Goal: Navigation & Orientation: Find specific page/section

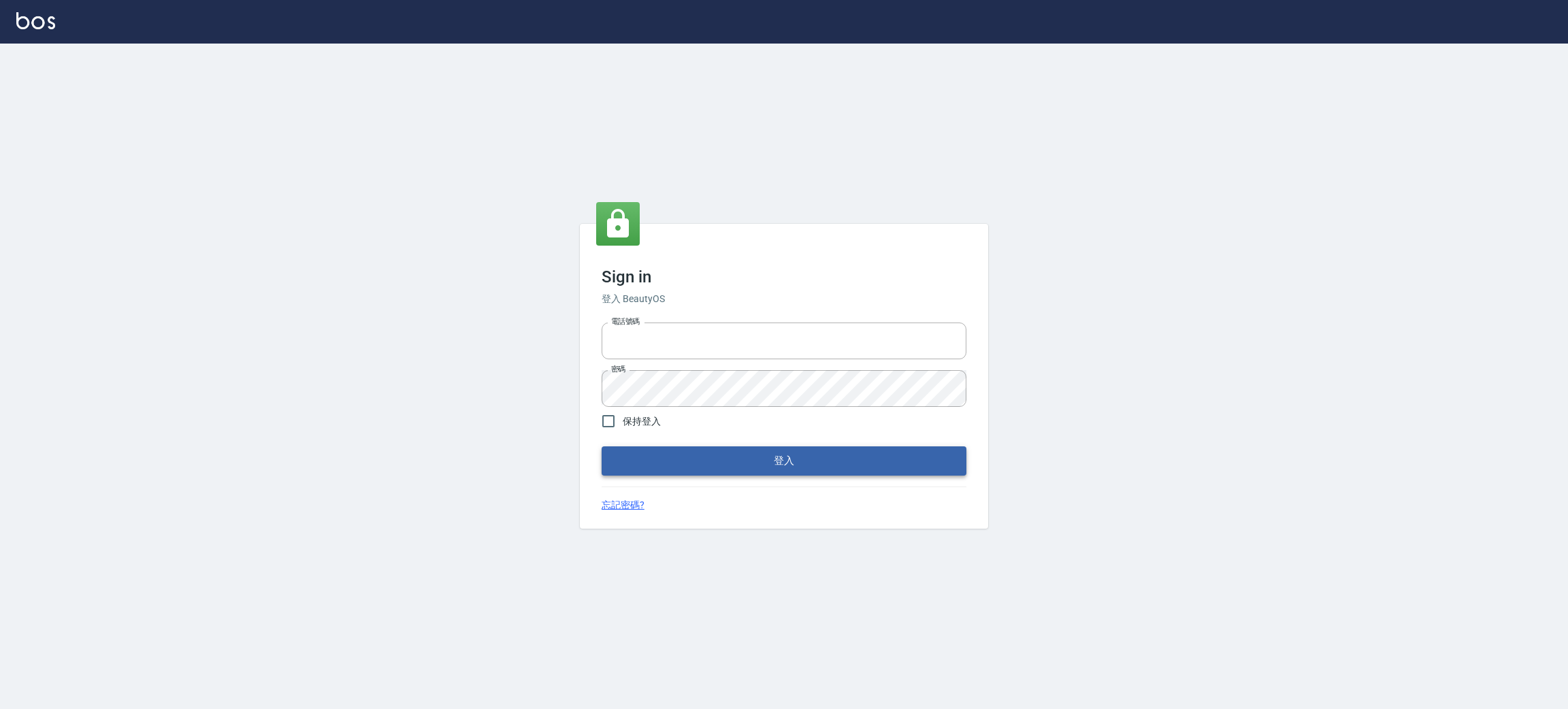
type input "0930609302"
click at [773, 456] on button "登入" at bounding box center [784, 461] width 365 height 28
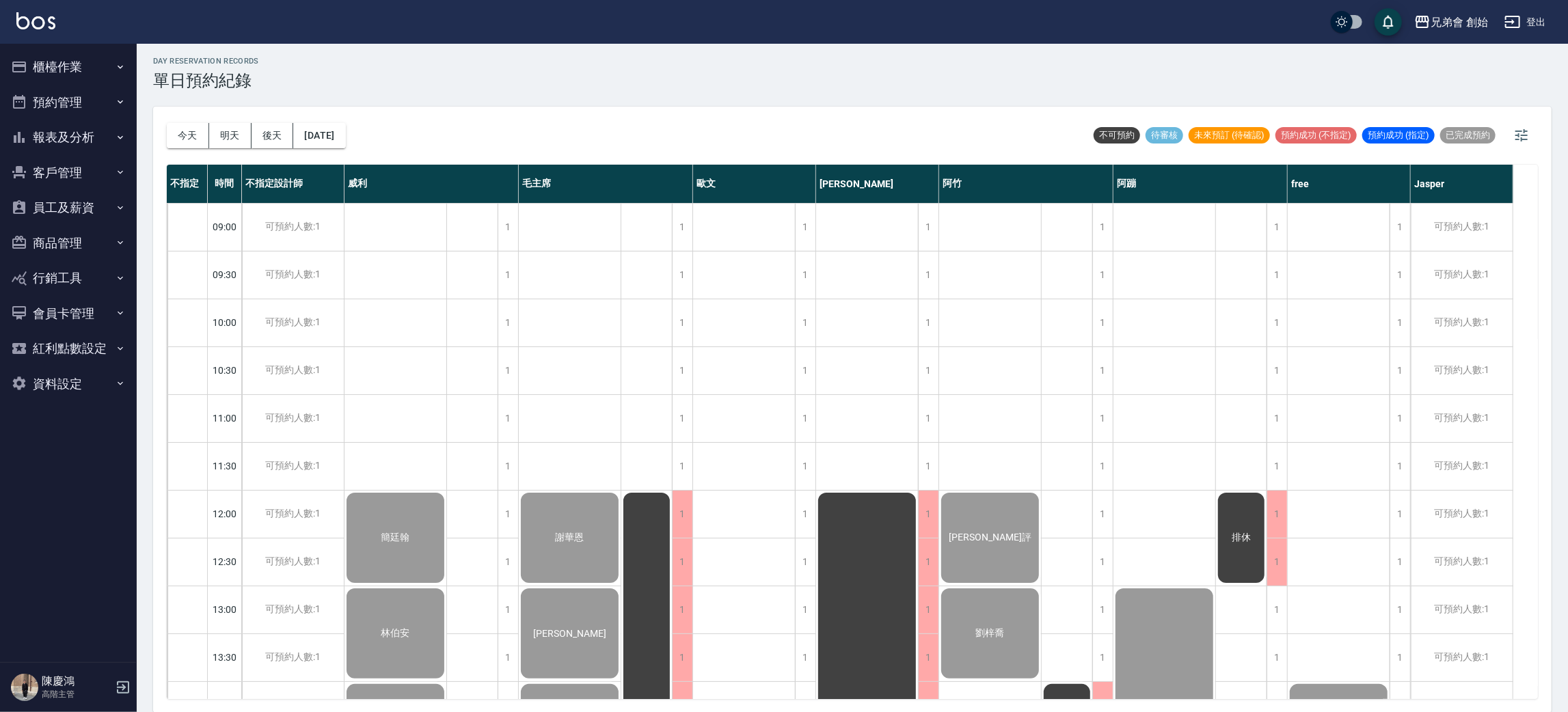
scroll to position [205, 0]
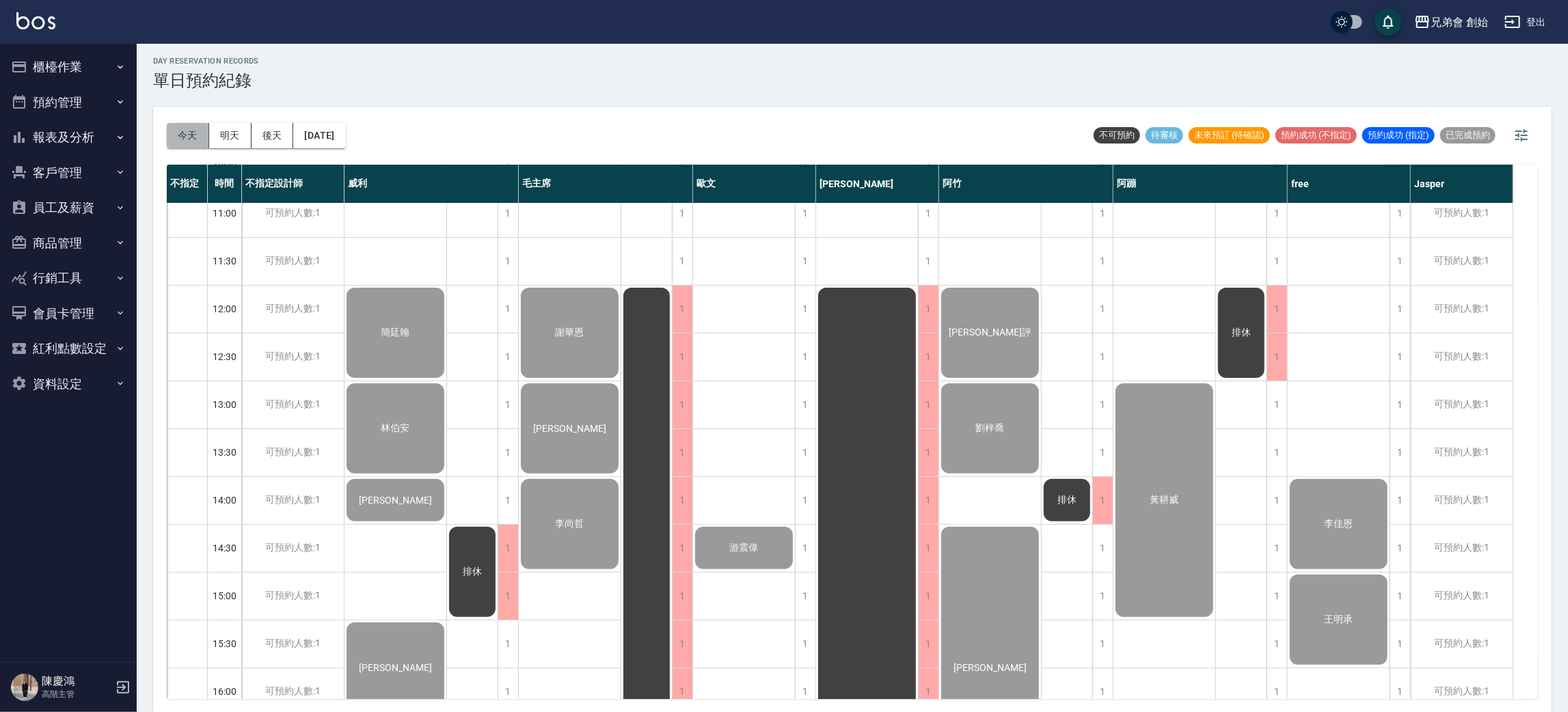
click at [189, 130] on button "今天" at bounding box center [188, 136] width 43 height 25
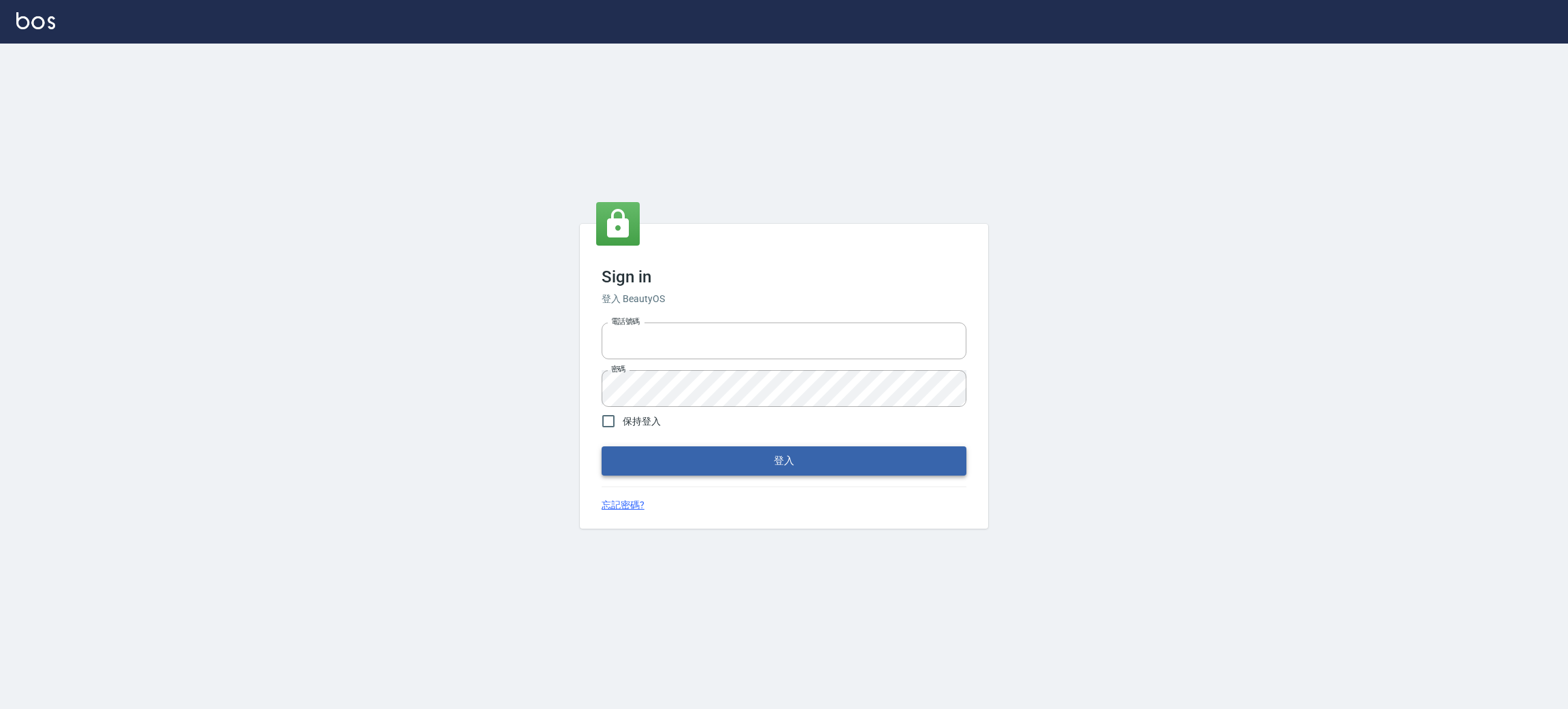
type input "0930609302"
click at [793, 463] on button "登入" at bounding box center [784, 461] width 365 height 28
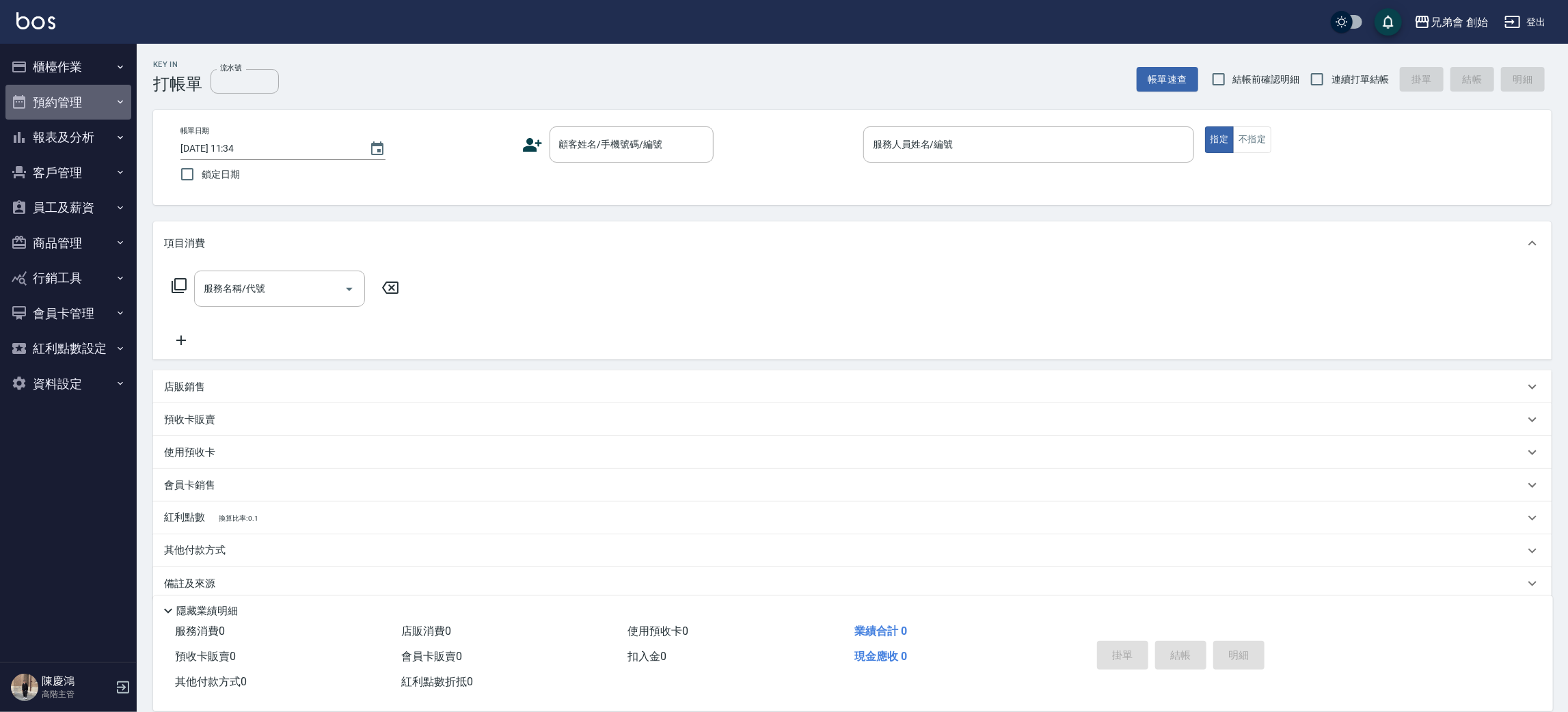
click at [126, 113] on button "預約管理" at bounding box center [68, 102] width 126 height 36
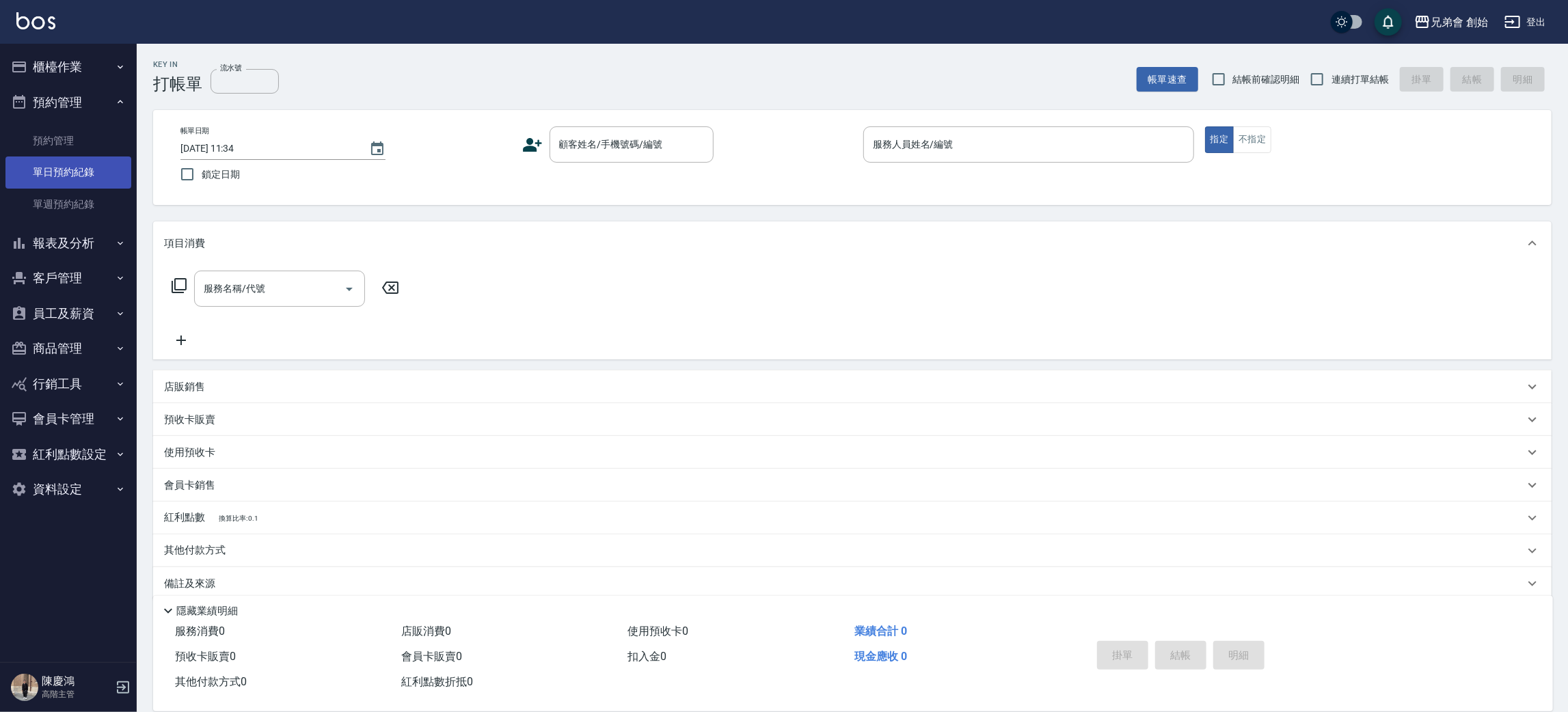
click at [126, 156] on link "單日預約紀錄" at bounding box center [68, 172] width 126 height 32
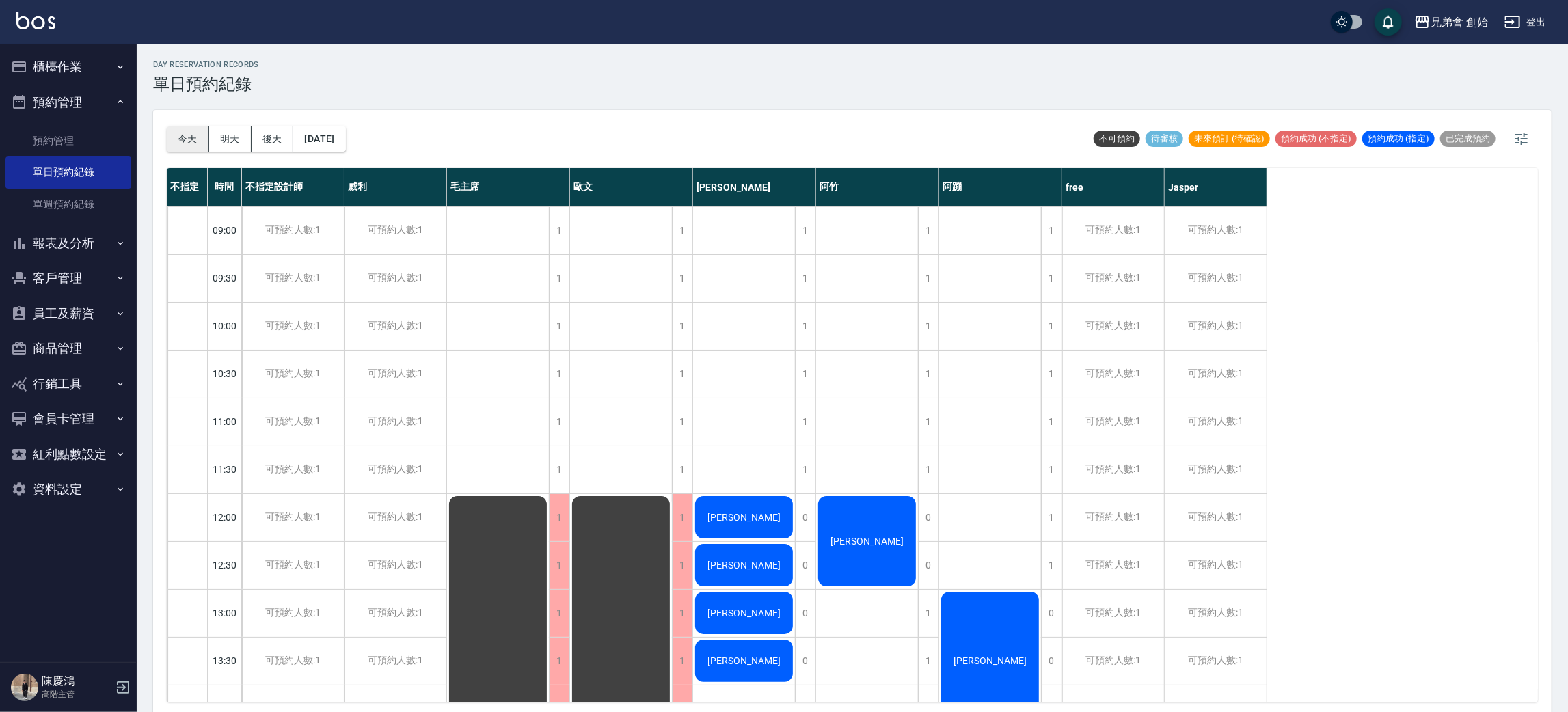
click at [184, 148] on button "今天" at bounding box center [188, 139] width 43 height 25
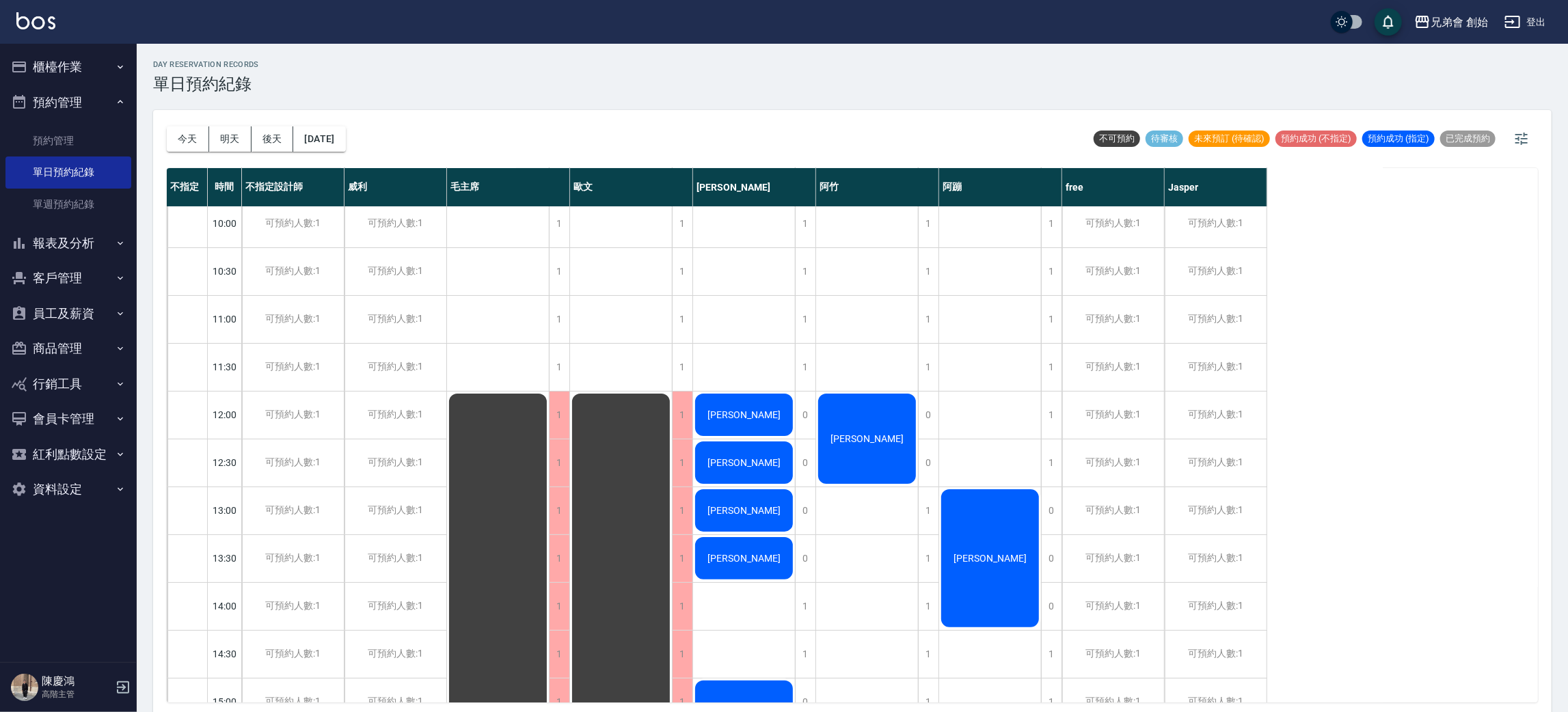
scroll to position [512, 0]
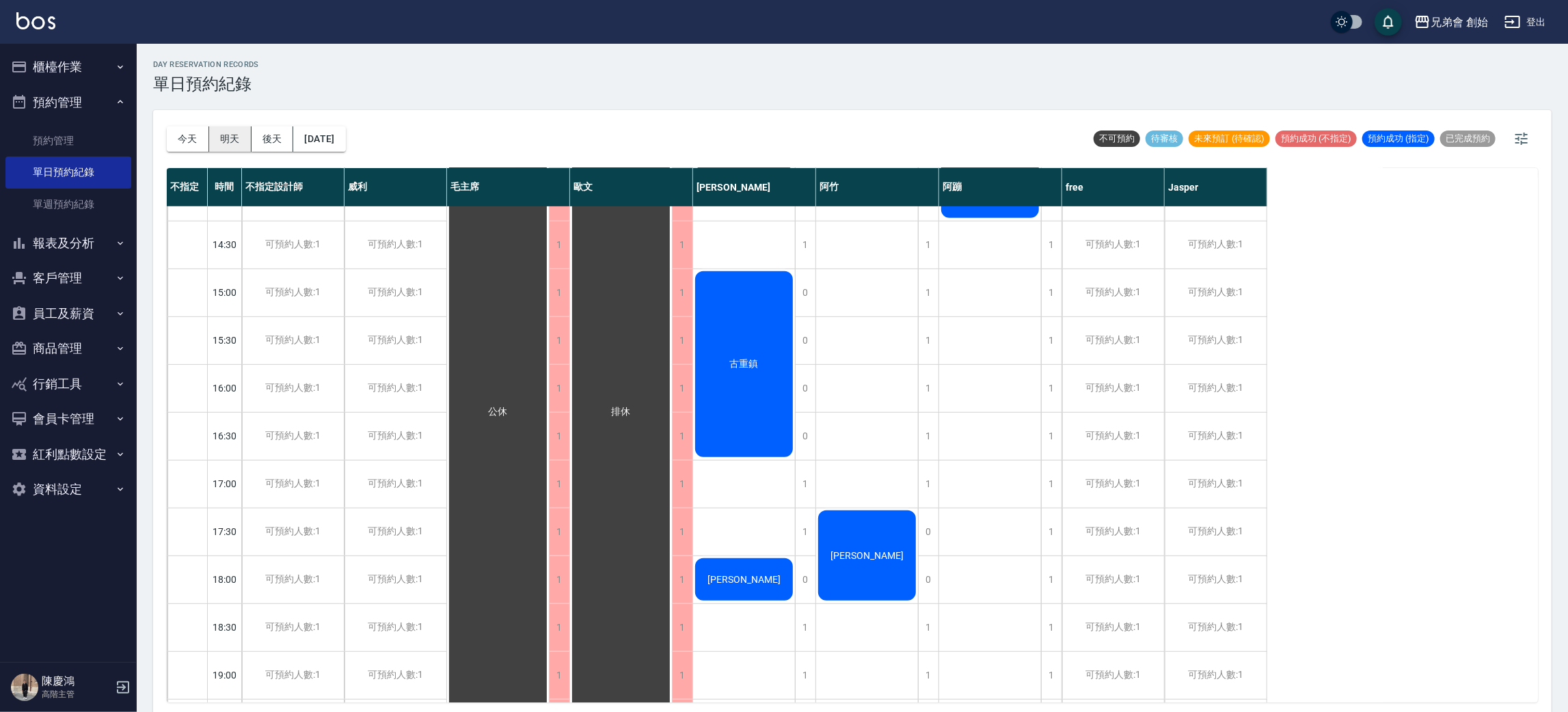
click at [246, 135] on button "明天" at bounding box center [231, 139] width 43 height 25
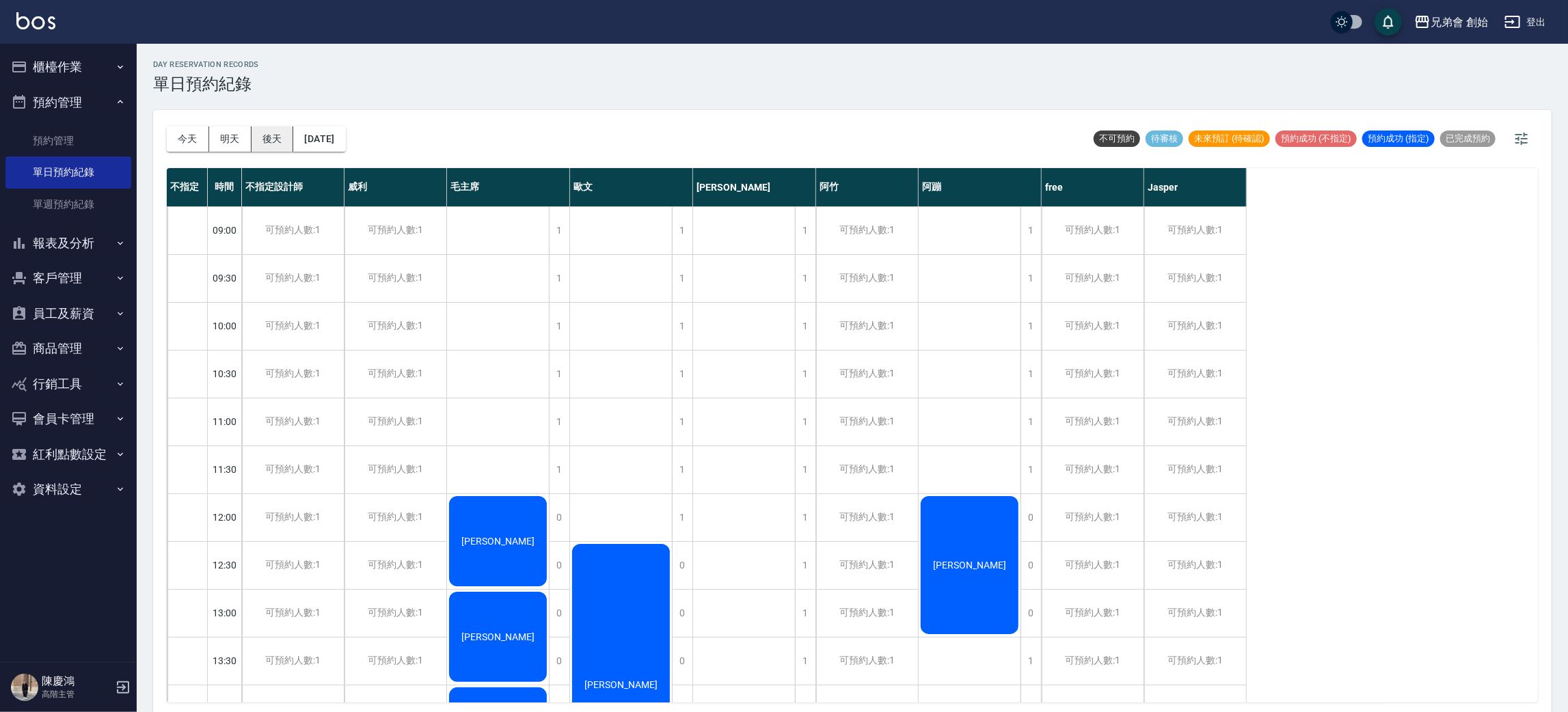
click at [278, 129] on button "後天" at bounding box center [273, 139] width 43 height 25
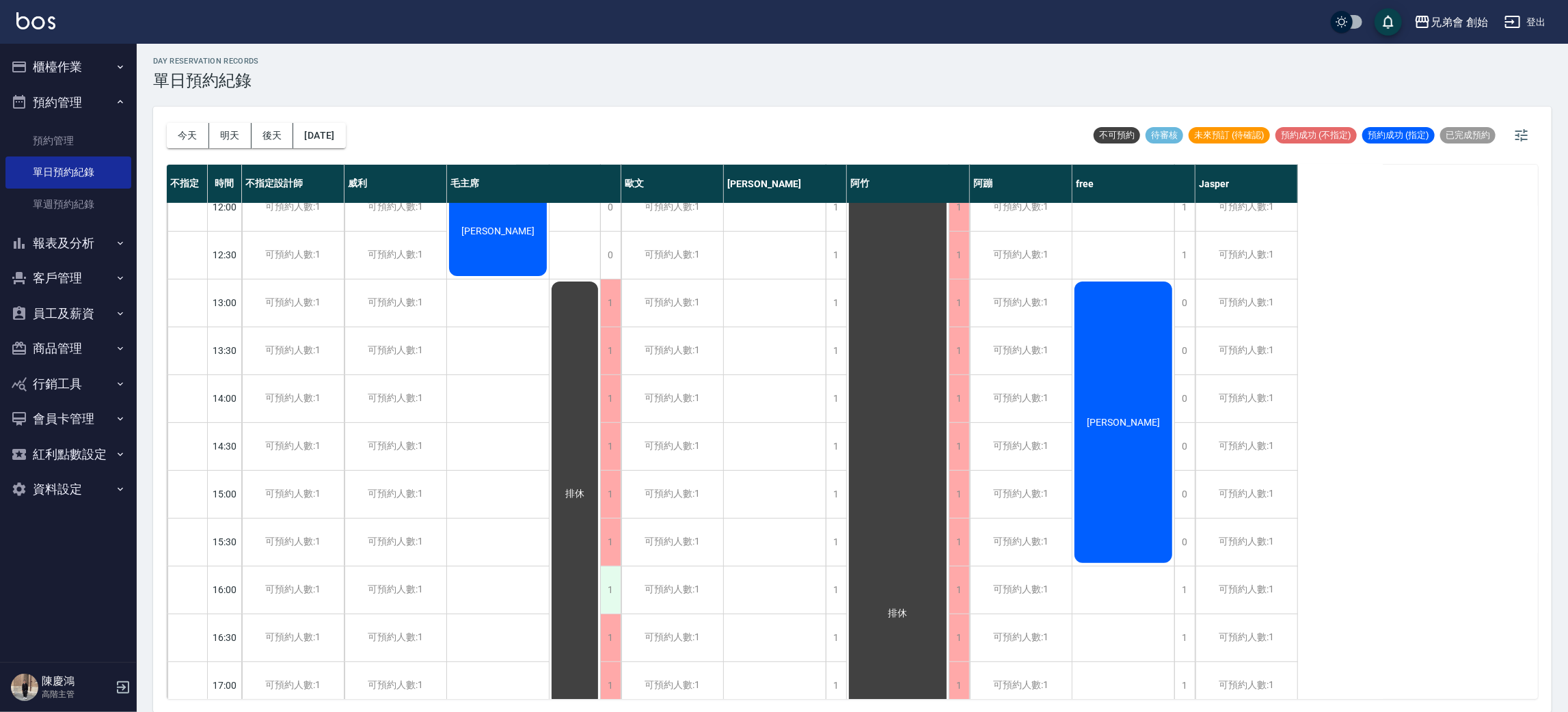
scroll to position [614, 0]
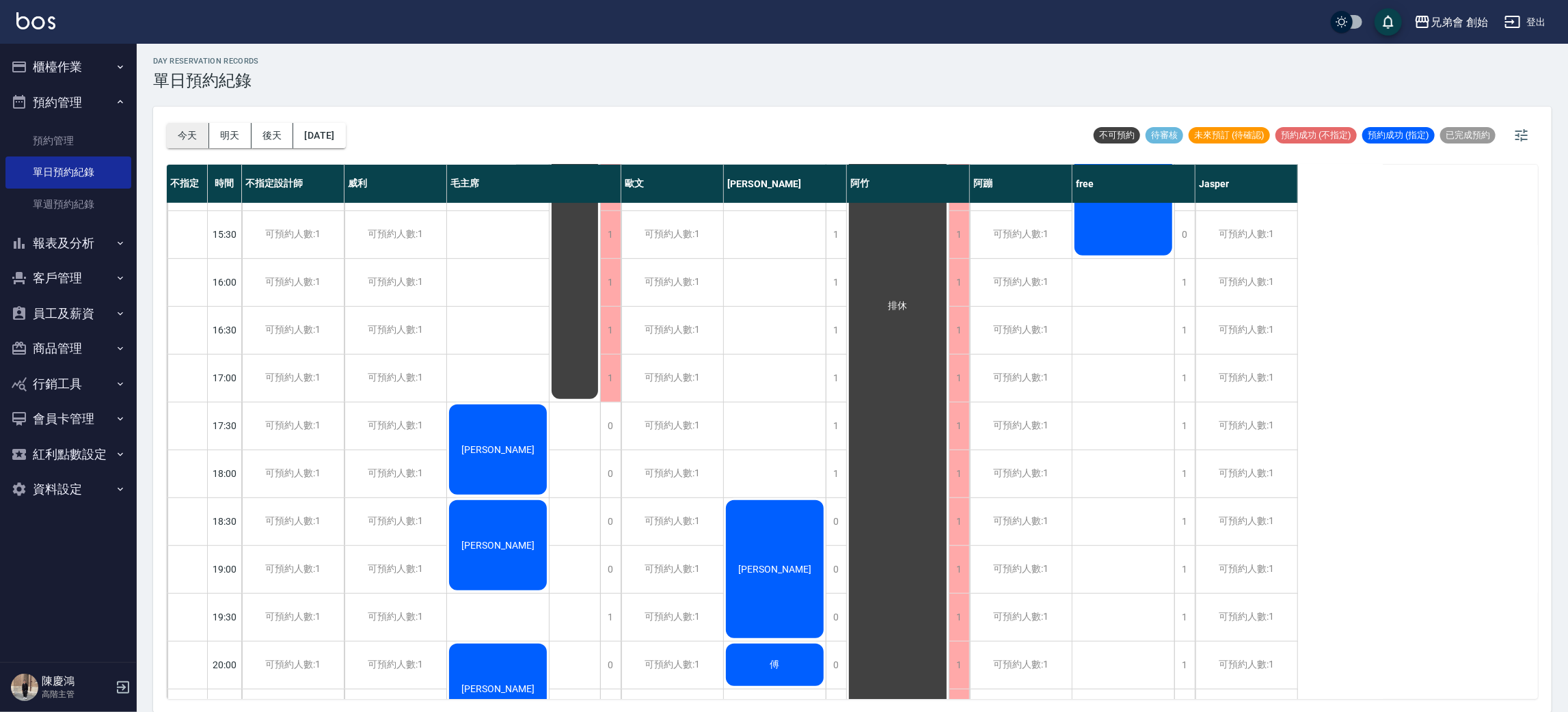
click at [191, 123] on button "今天" at bounding box center [188, 136] width 43 height 25
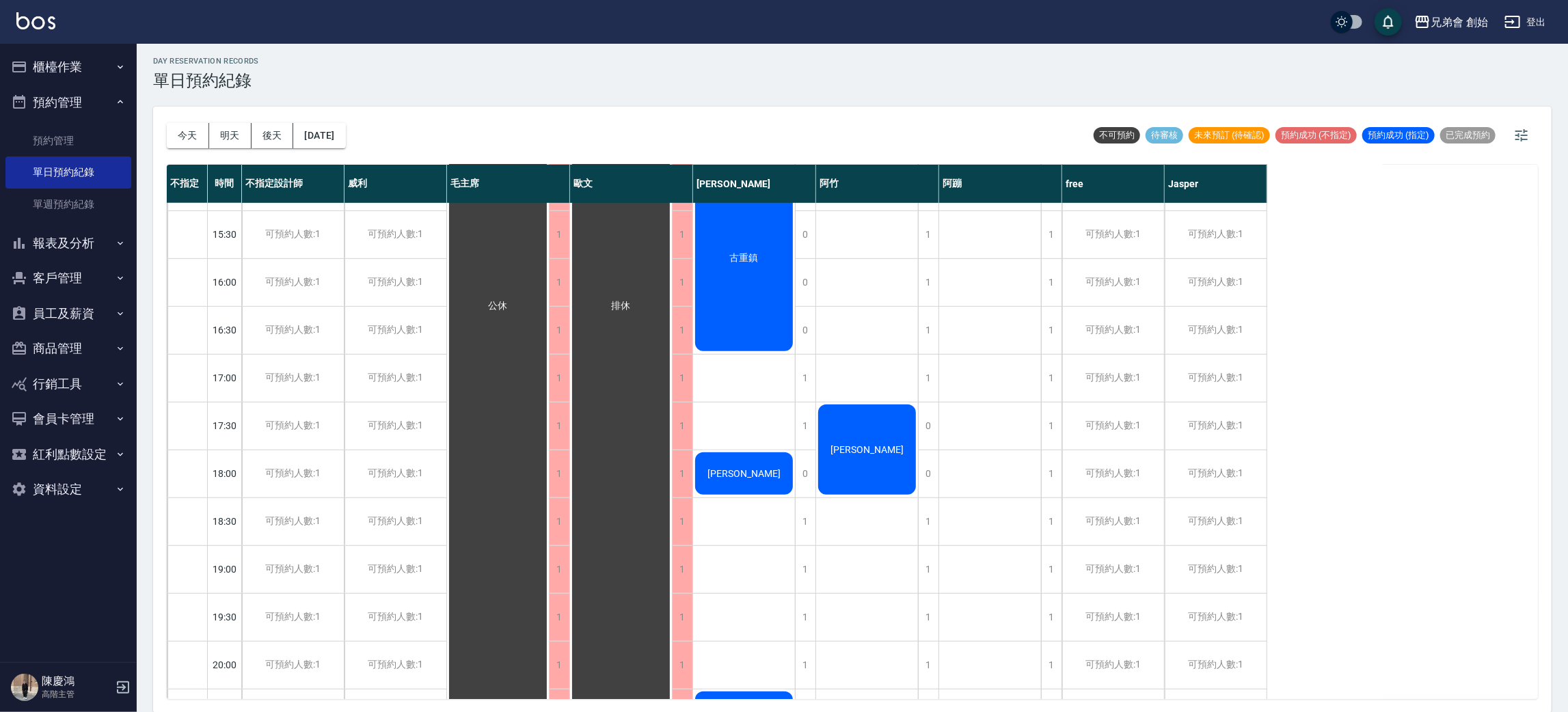
click at [426, 21] on div "兄弟會 創始 登出" at bounding box center [784, 21] width 1568 height 43
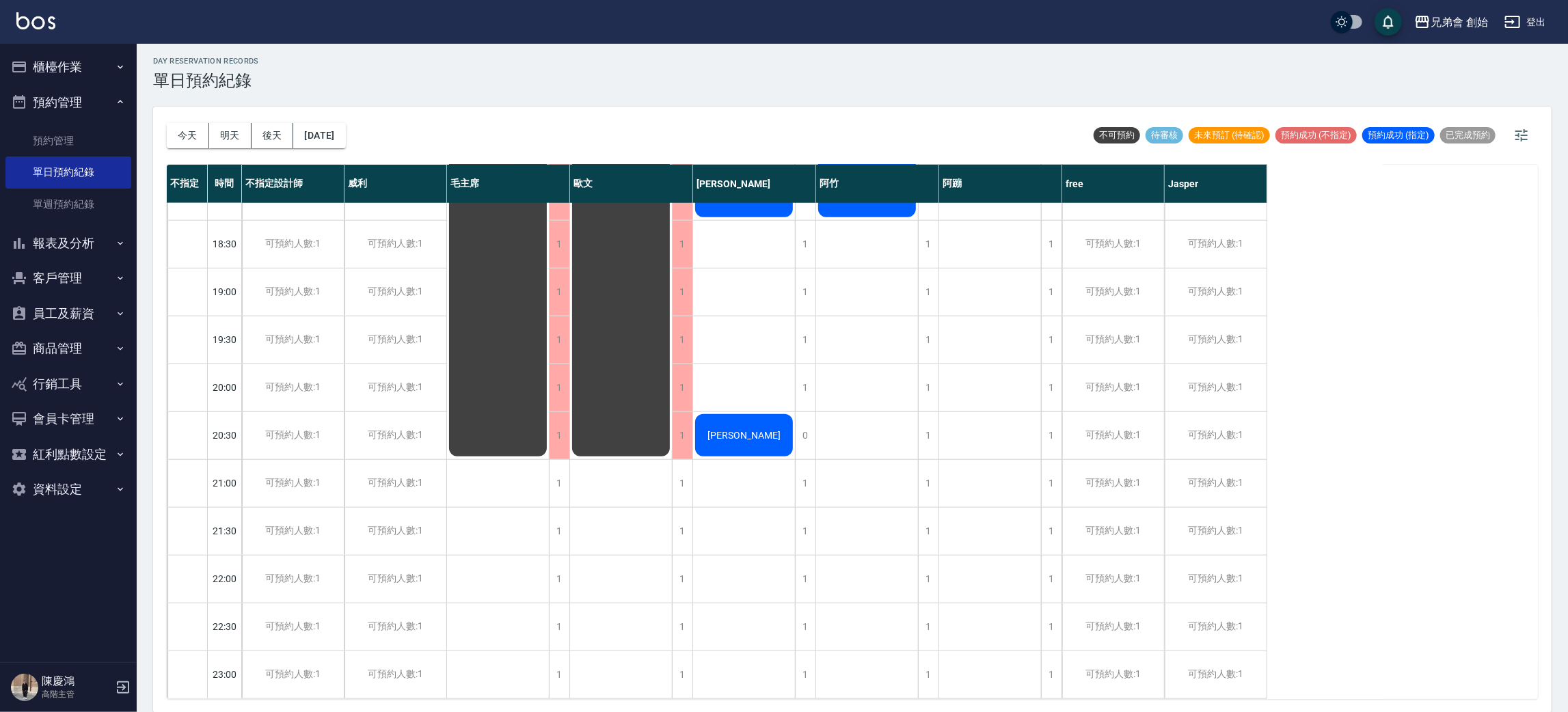
scroll to position [394, 0]
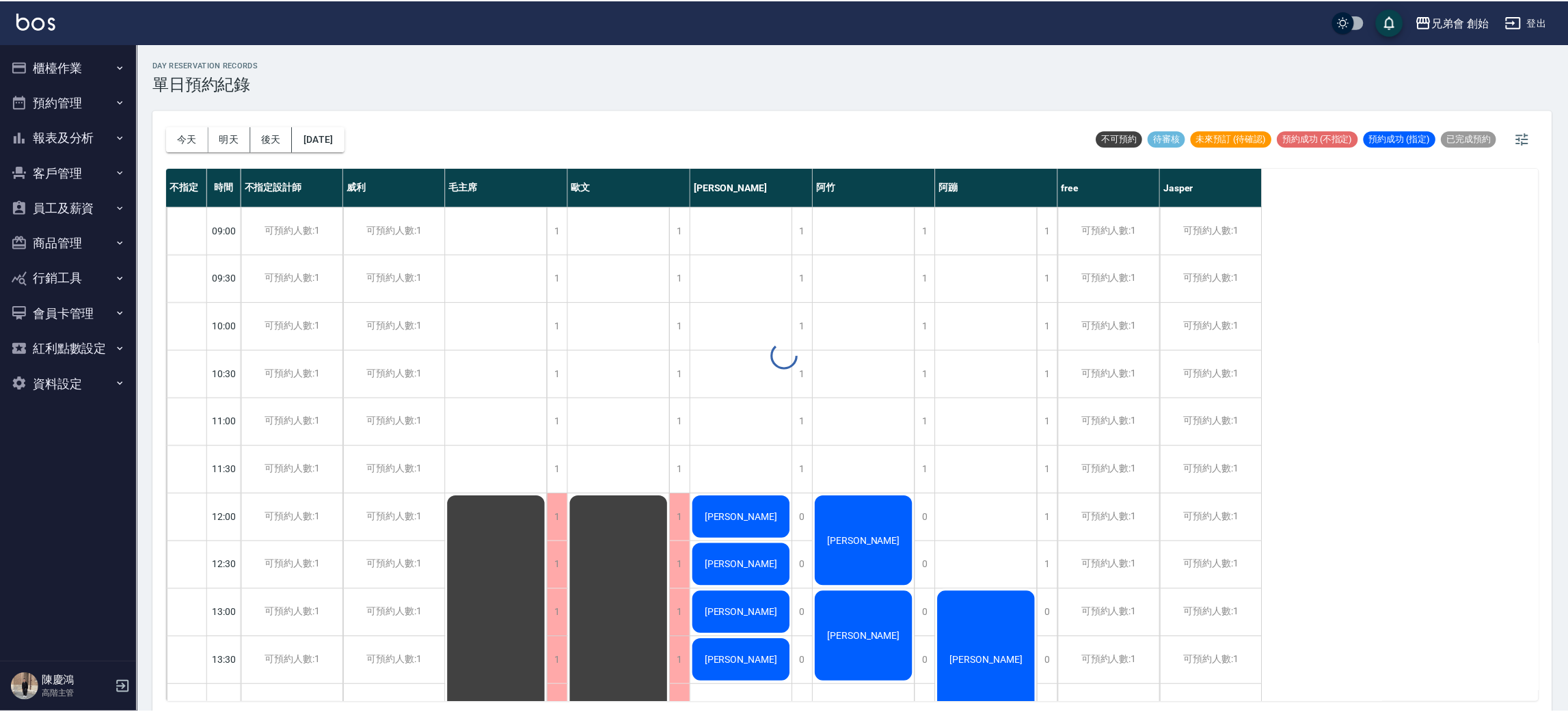
scroll to position [3, 0]
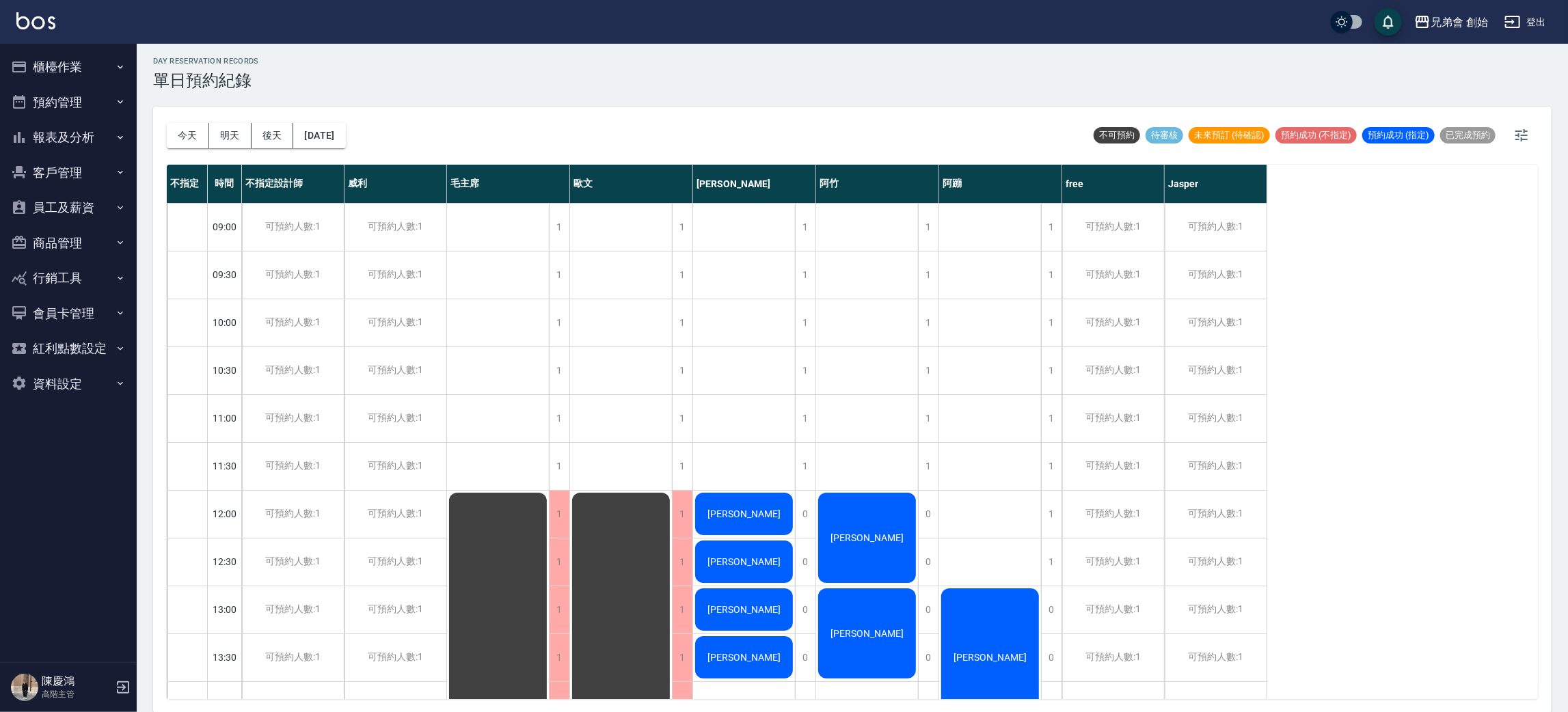
drag, startPoint x: 680, startPoint y: 126, endPoint x: 680, endPoint y: 152, distance: 26.0
click at [680, 125] on div "[DATE] [DATE] [DATE] [DATE] 不可預約 待審核 未來預訂 (待確認) 預約成功 (不指定) 預約成功 (指定) 已完成預約" at bounding box center [852, 136] width 1371 height 58
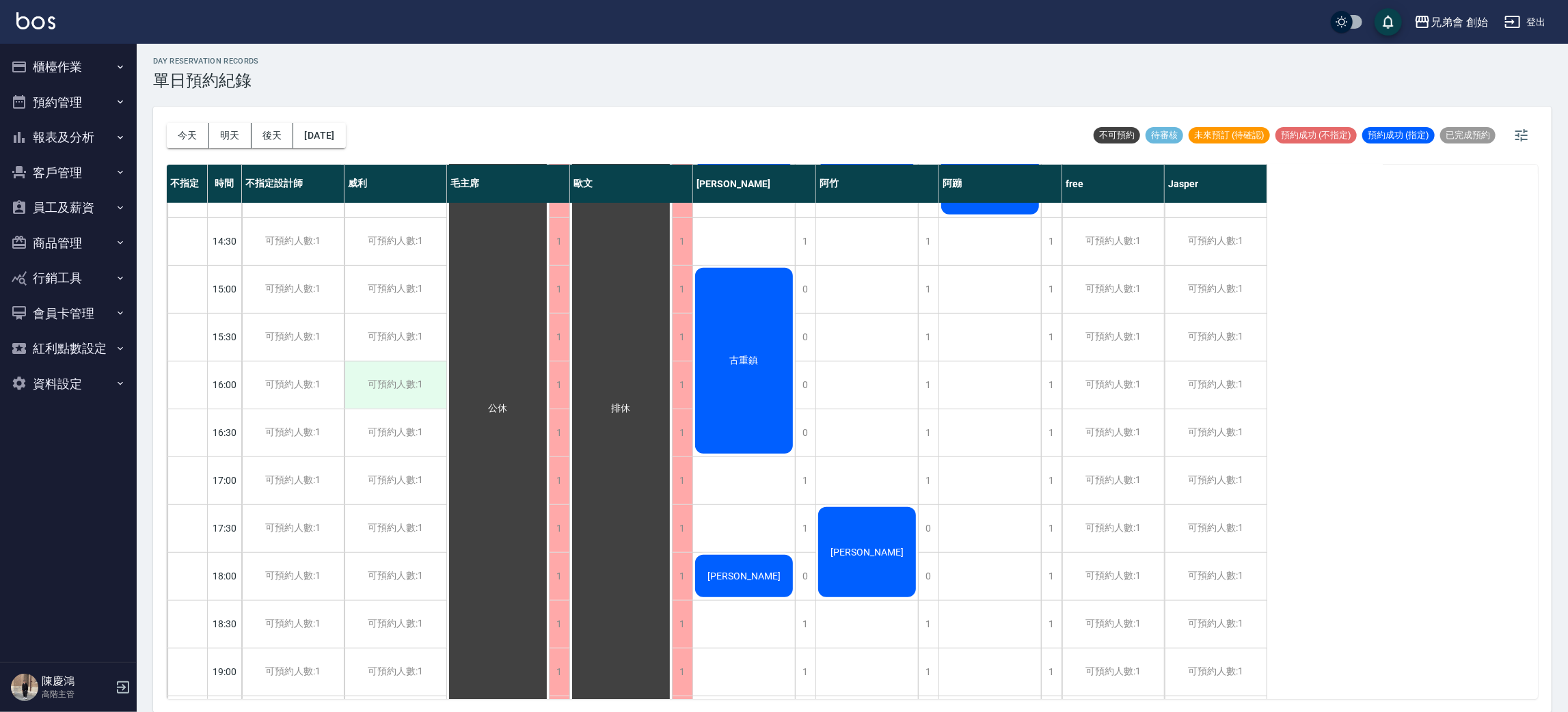
scroll to position [907, 0]
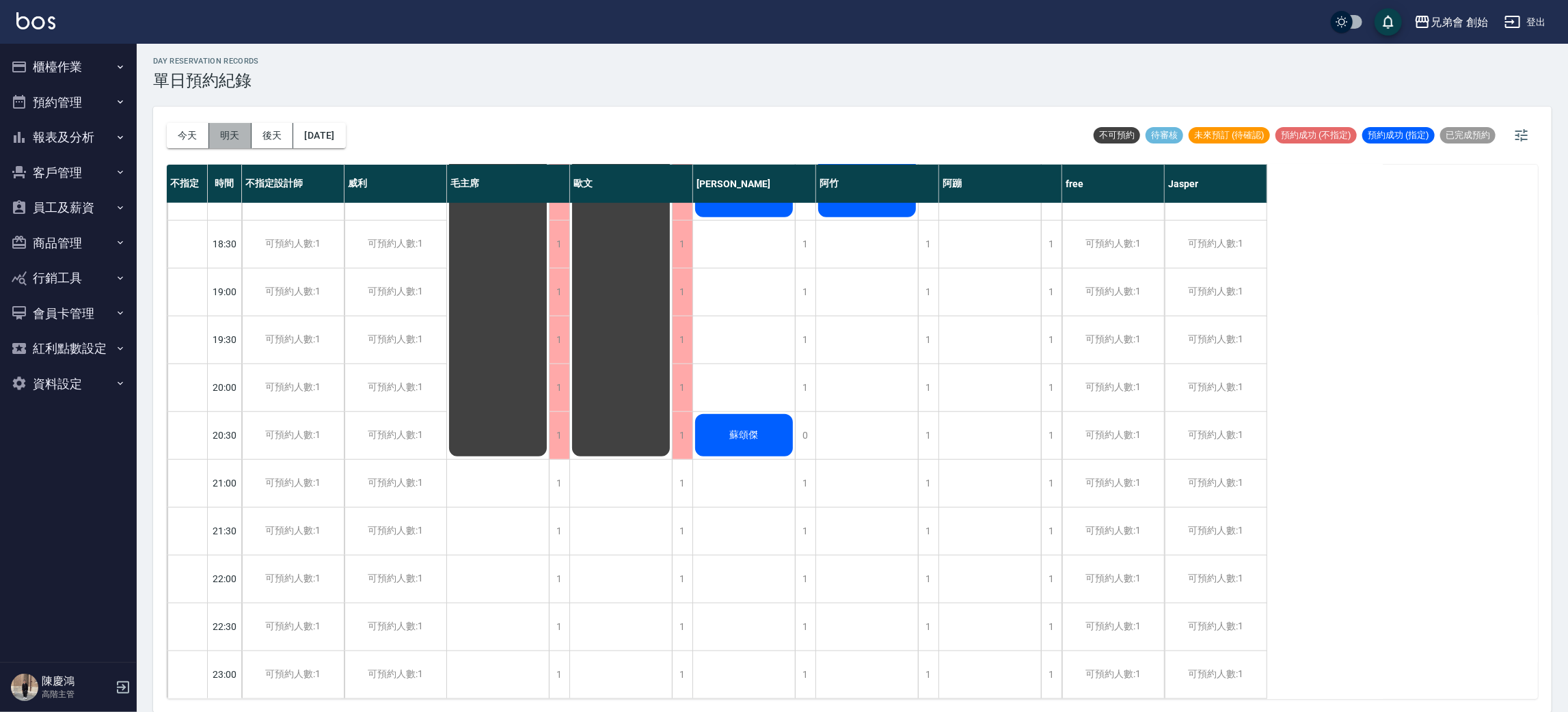
click at [225, 139] on button "明天" at bounding box center [231, 136] width 43 height 25
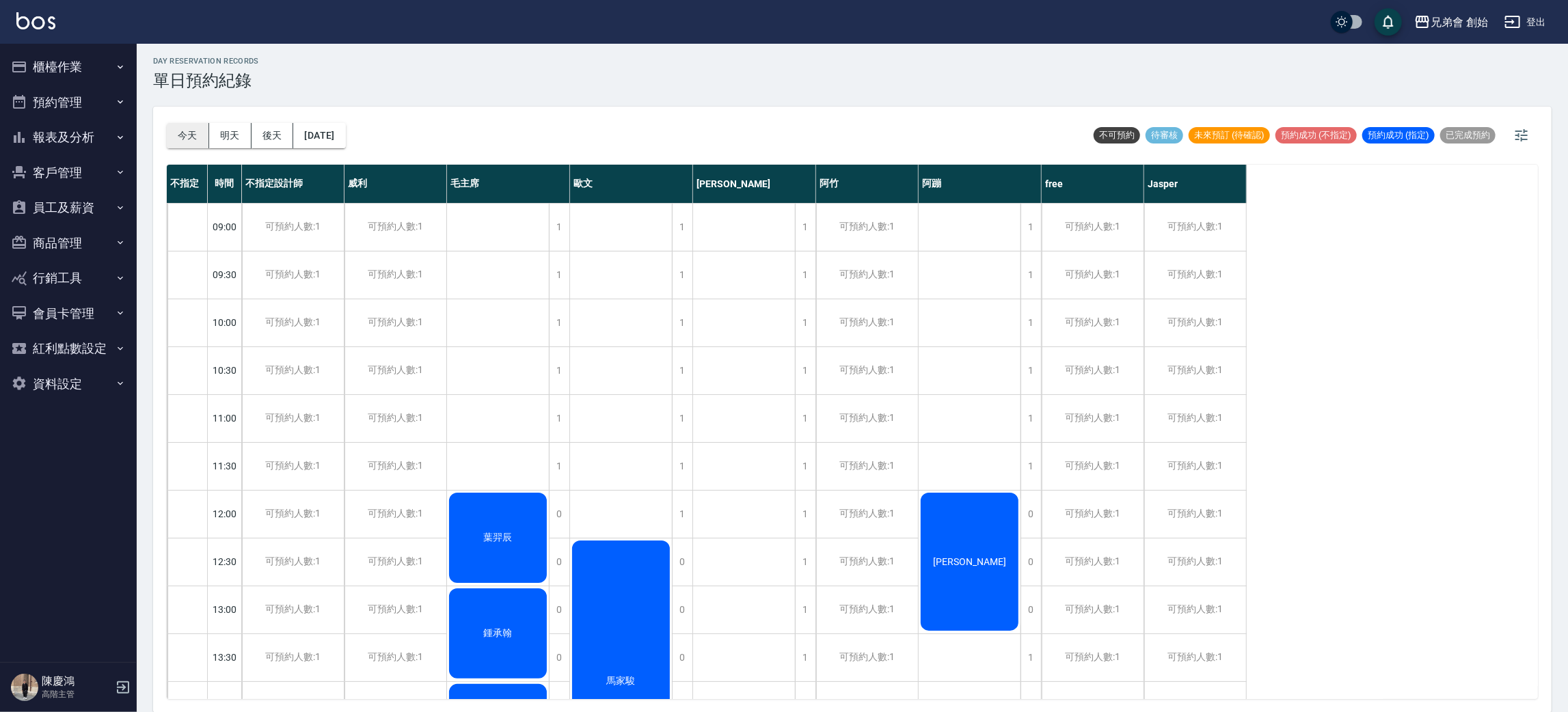
click at [174, 141] on button "今天" at bounding box center [188, 136] width 43 height 25
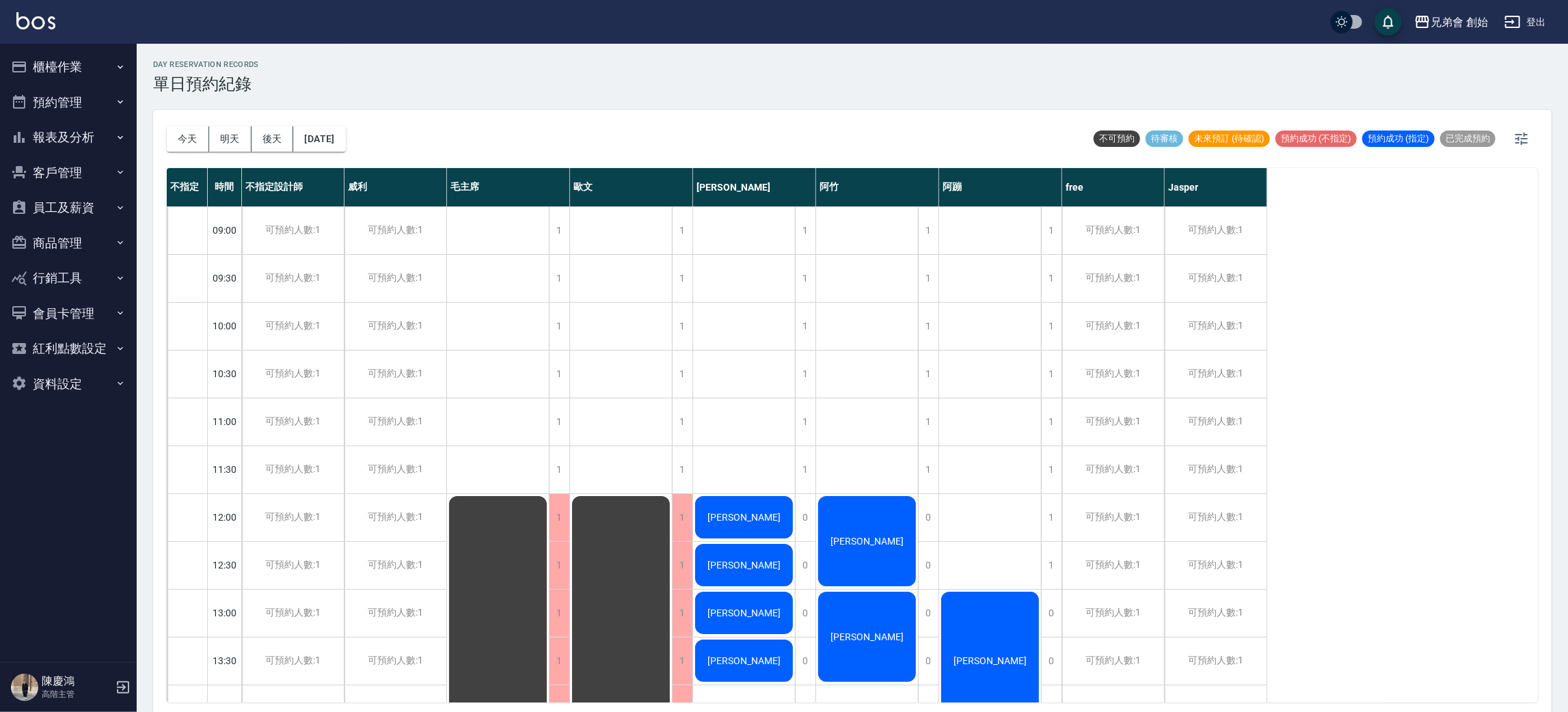
scroll to position [410, 0]
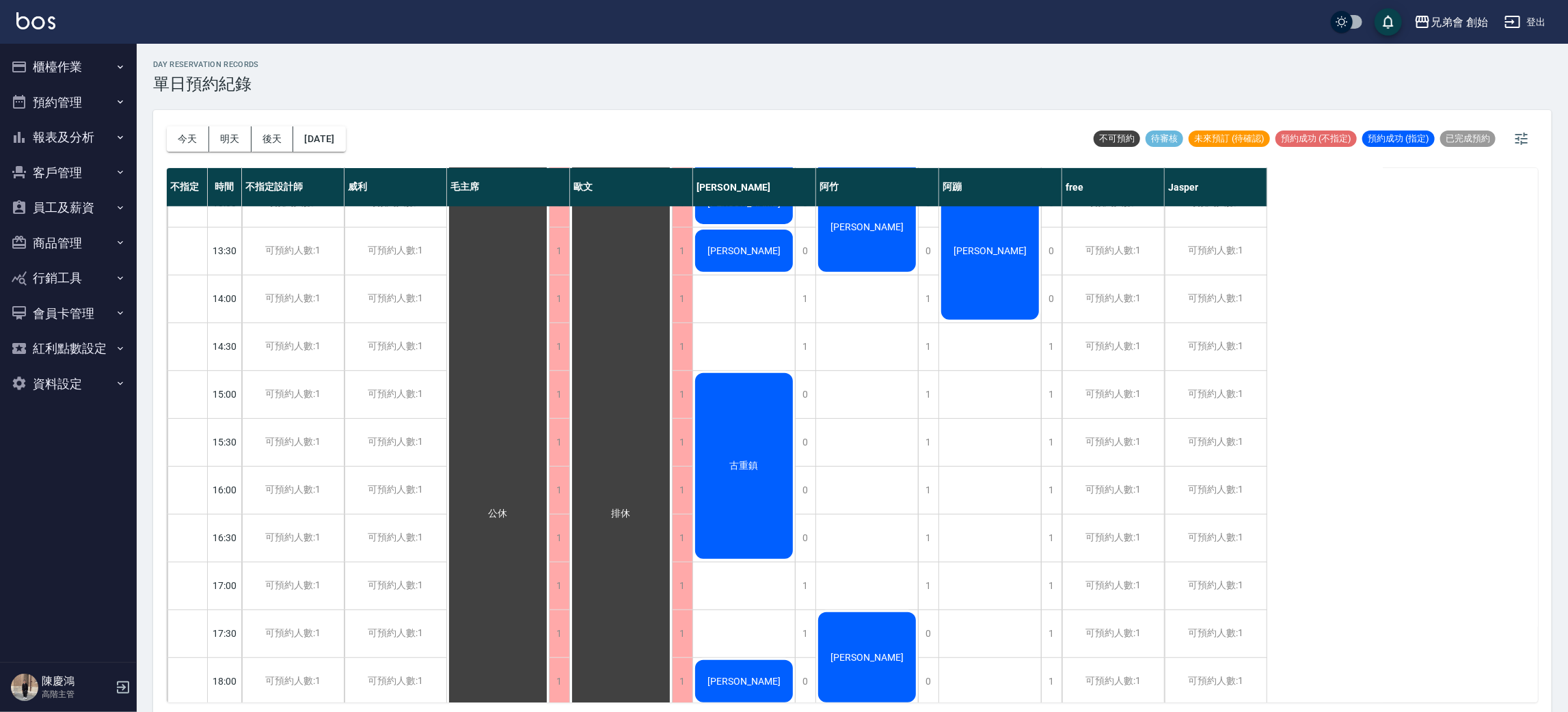
drag, startPoint x: 797, startPoint y: 103, endPoint x: 796, endPoint y: 94, distance: 9.1
click at [797, 102] on div "day Reservation records 單日預約紀錄 [DATE] [DATE] [DATE] [DATE] 不可預約 待審核 未來預訂 (待確認) …" at bounding box center [852, 380] width 1431 height 673
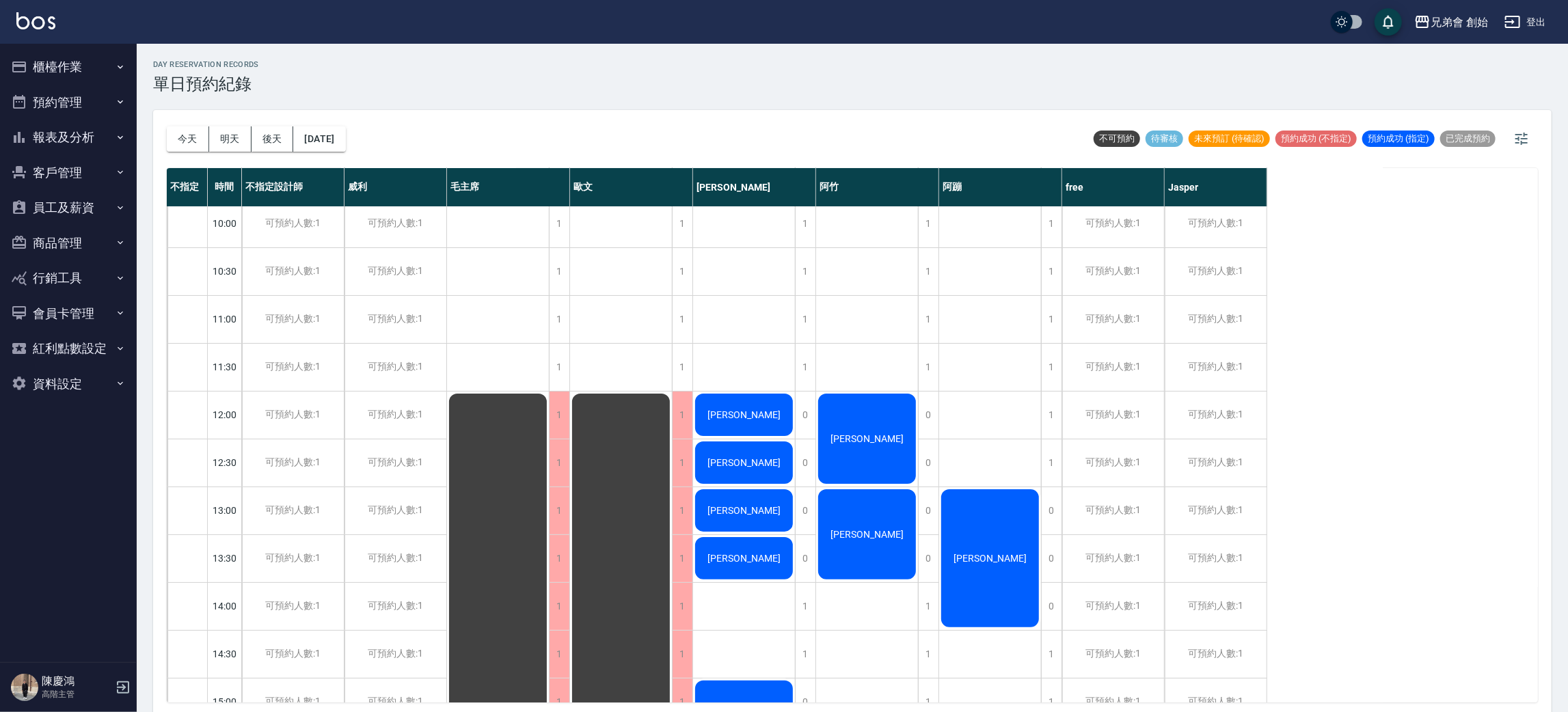
scroll to position [0, 0]
